Goal: Information Seeking & Learning: Learn about a topic

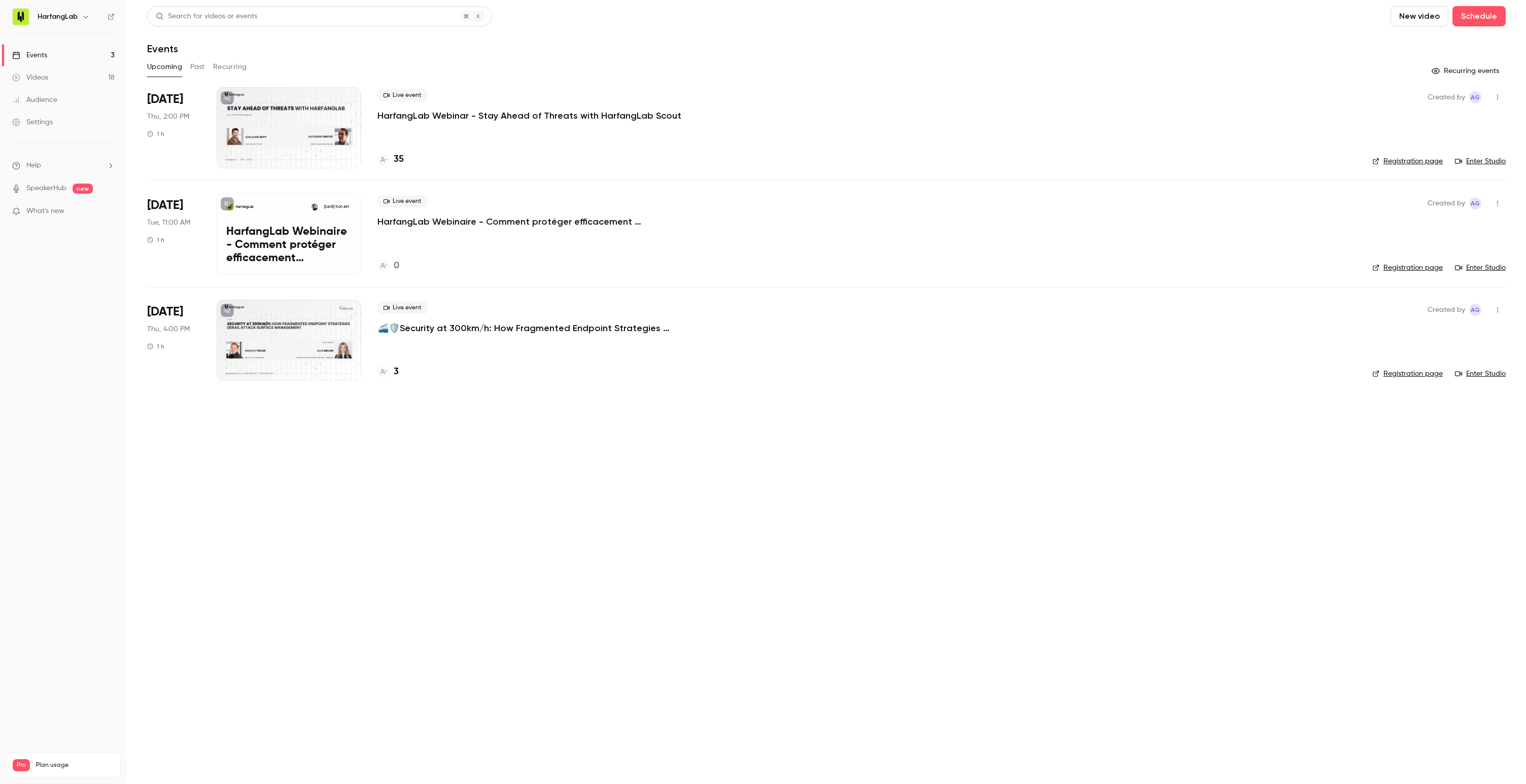
click at [63, 75] on link "Videos 18" at bounding box center [63, 78] width 127 height 23
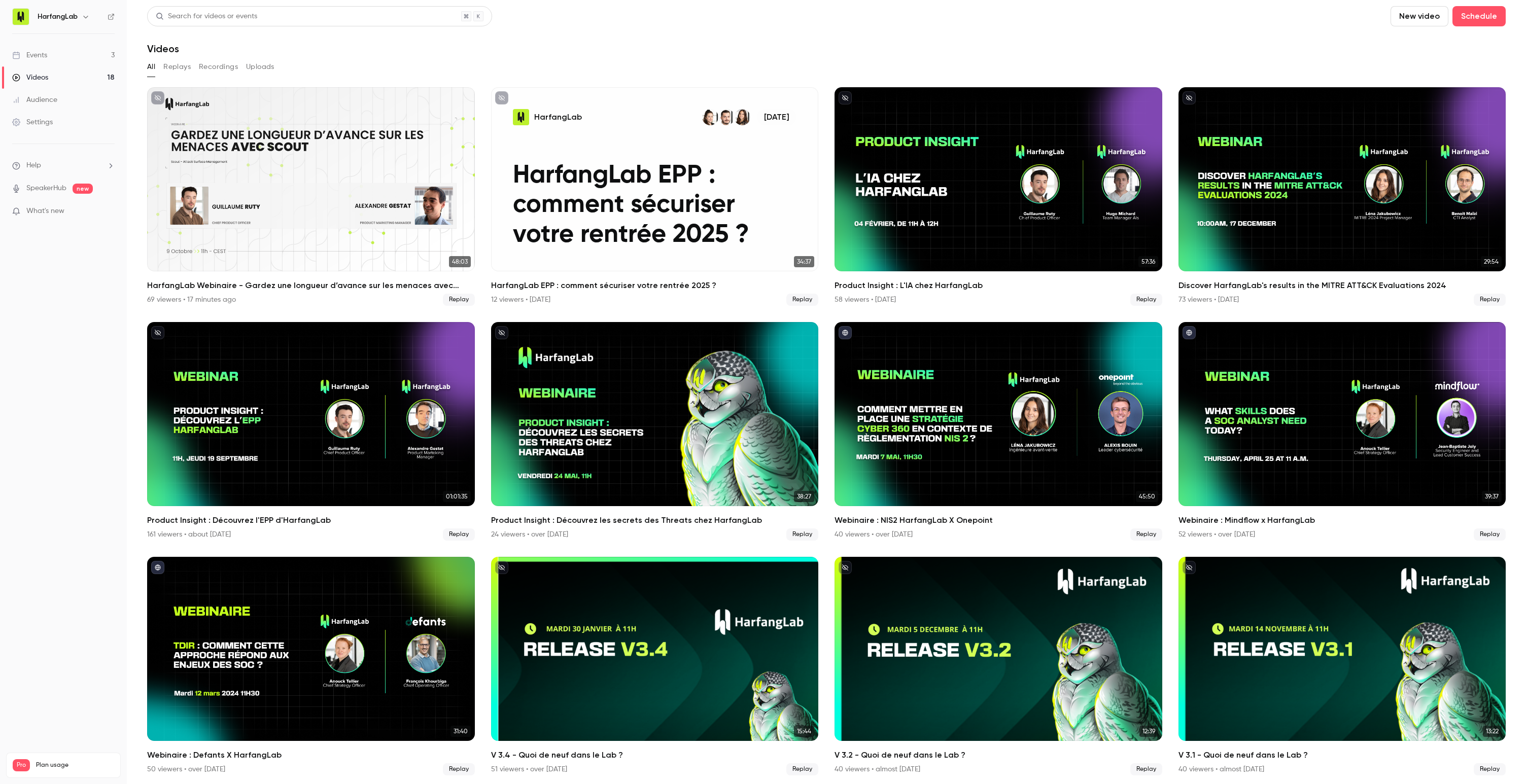
click at [65, 102] on link "Audience" at bounding box center [63, 100] width 127 height 23
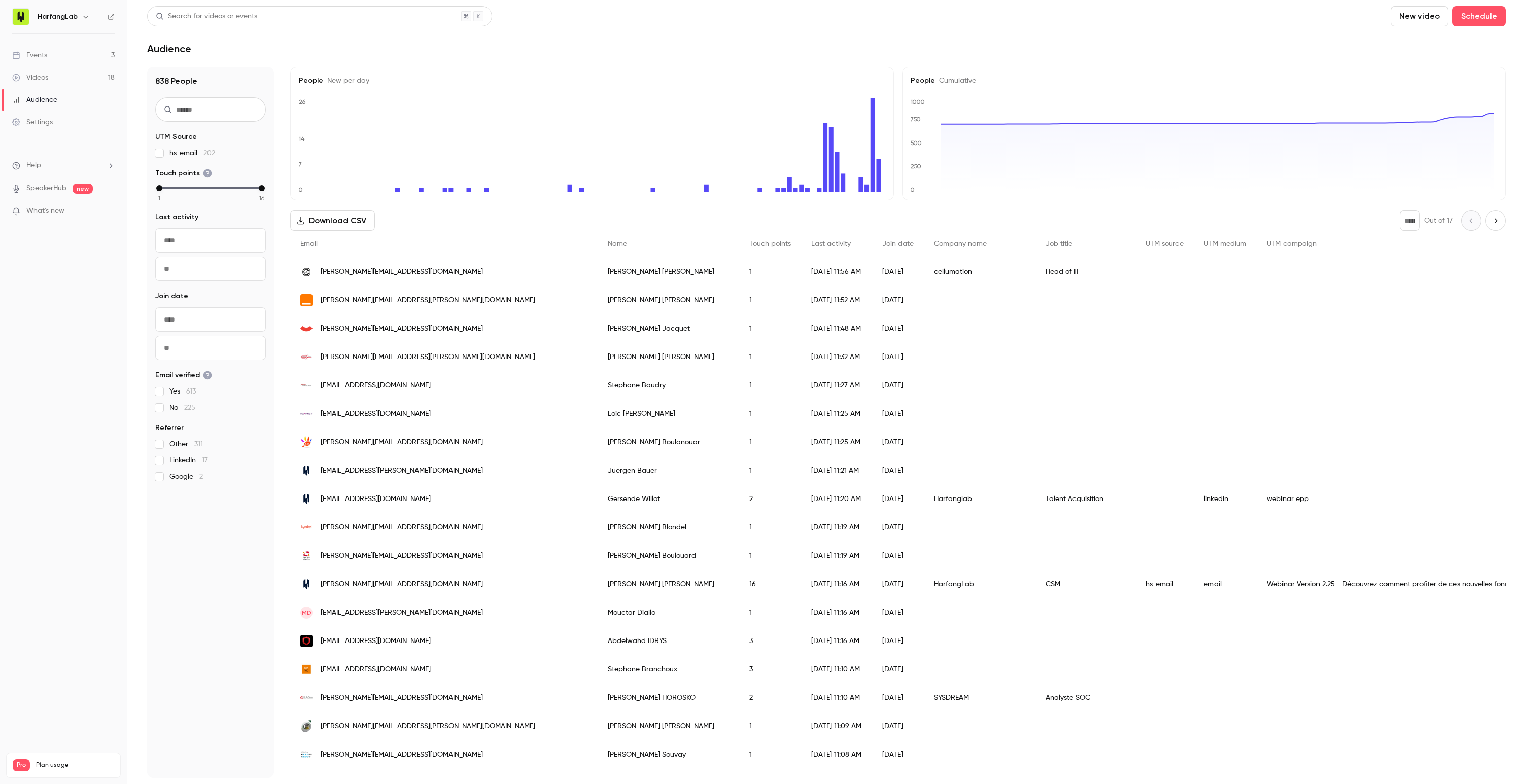
click at [48, 59] on link "Events 3" at bounding box center [63, 55] width 127 height 23
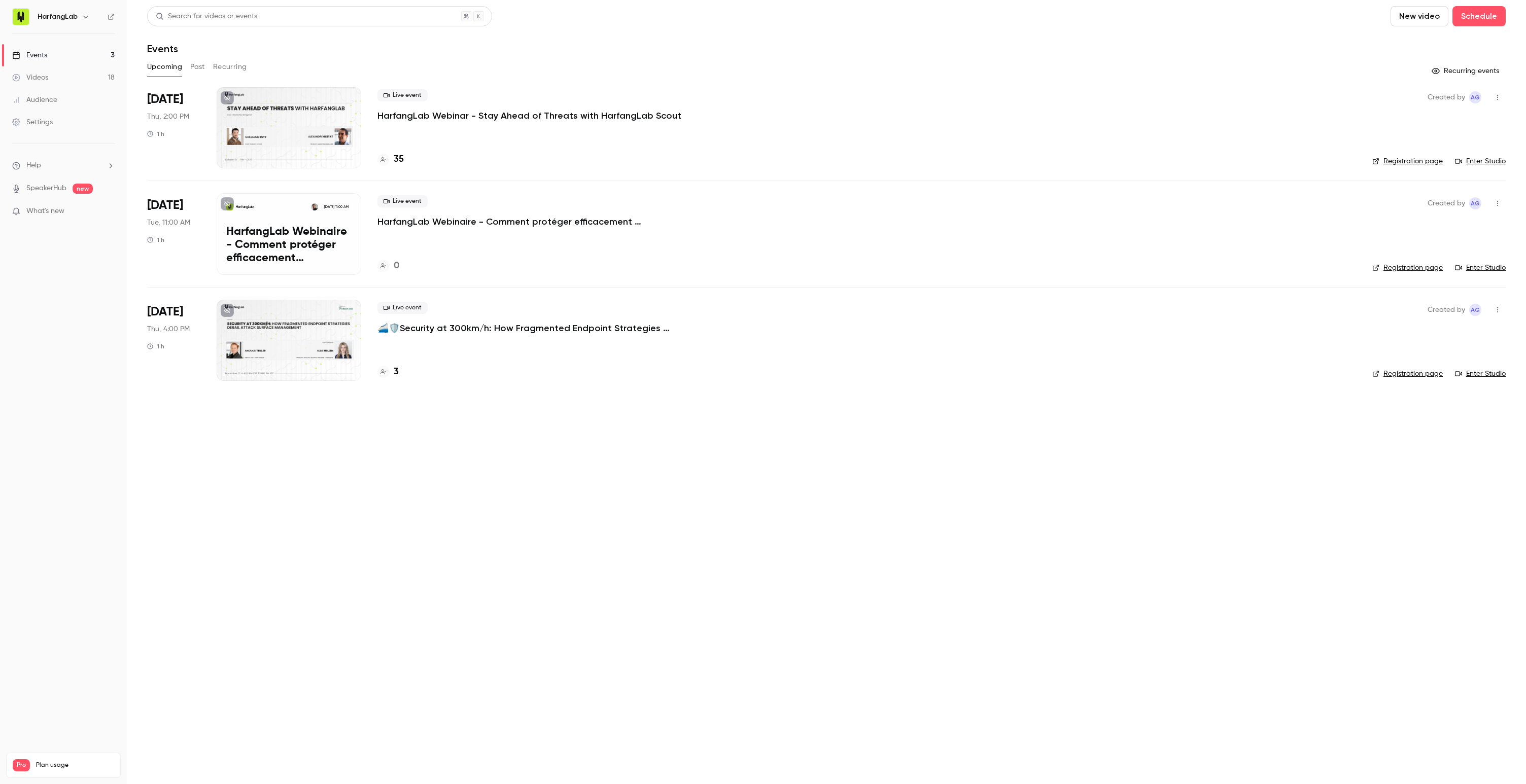
click at [196, 68] on button "Past" at bounding box center [198, 67] width 15 height 16
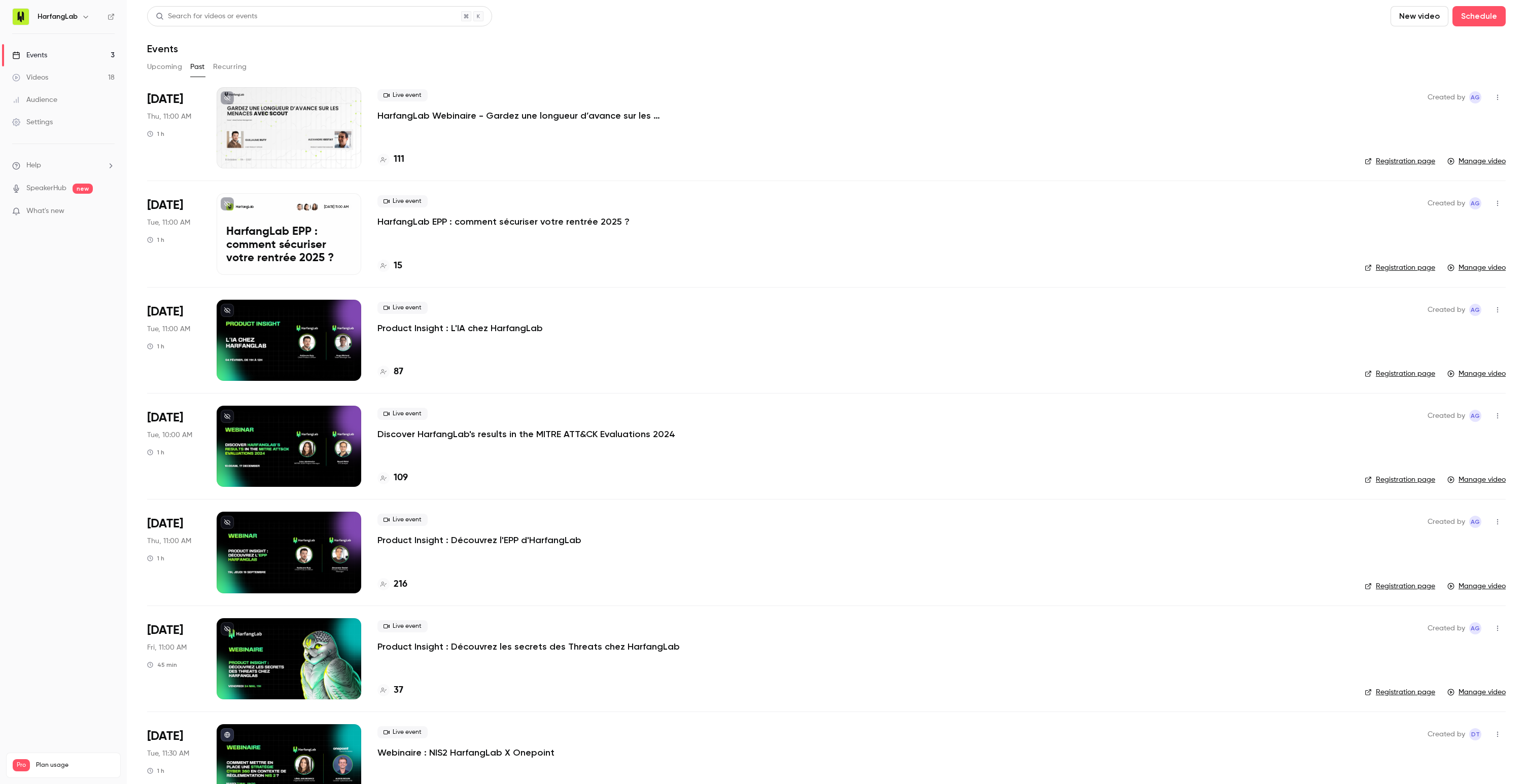
click at [443, 137] on div "Live event HarfangLab Webinaire - Gardez une longueur d’avance sur les menaces …" at bounding box center [863, 128] width 971 height 81
click at [414, 105] on div "Live event HarfangLab Webinaire - Gardez une longueur d’avance sur les menaces …" at bounding box center [863, 105] width 971 height 32
click at [398, 115] on p "HarfangLab Webinaire - Gardez une longueur d’avance sur les menaces avec Harfan…" at bounding box center [530, 115] width 305 height 12
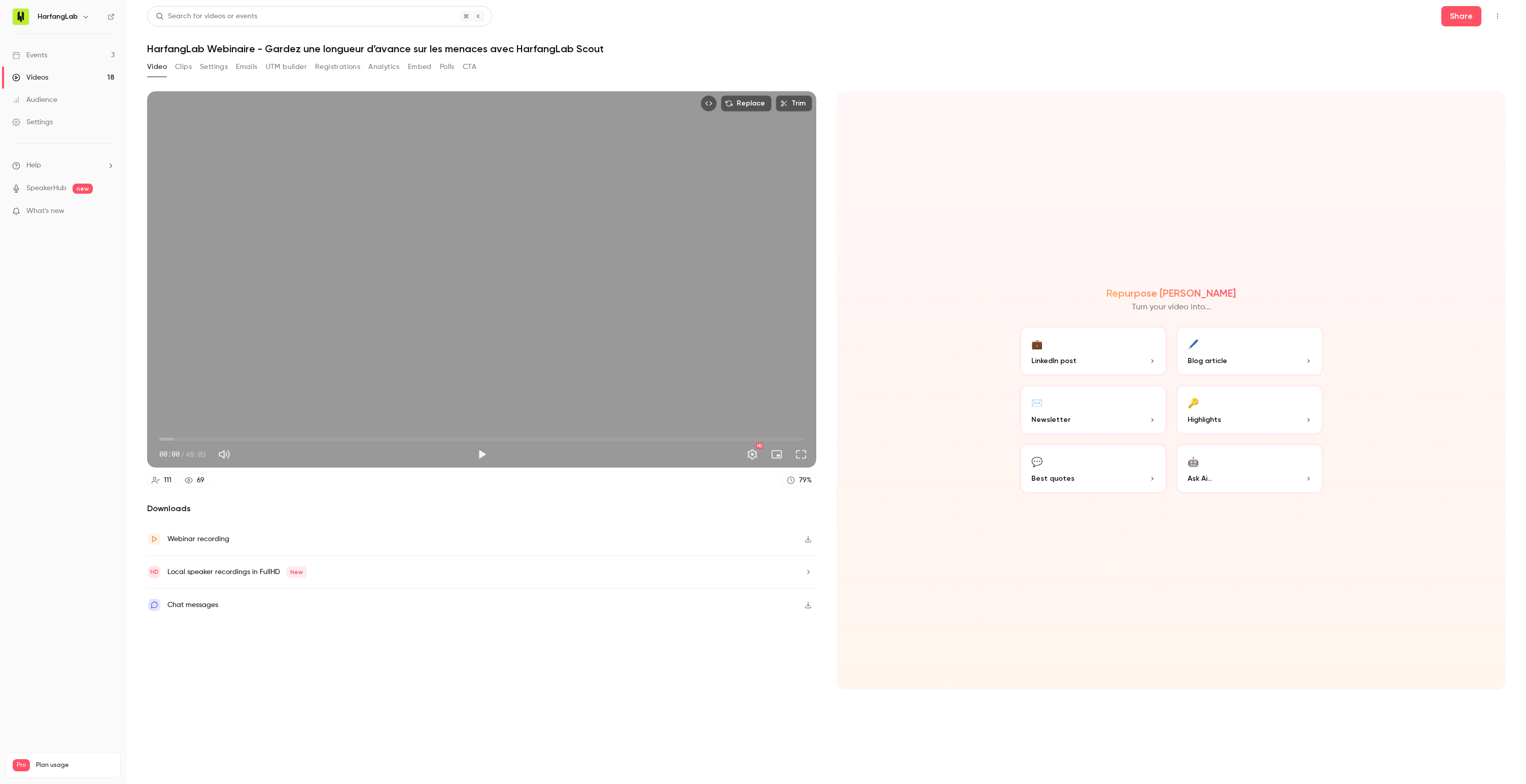
click at [345, 65] on button "Registrations" at bounding box center [338, 67] width 45 height 16
